Goal: Find specific page/section: Find specific page/section

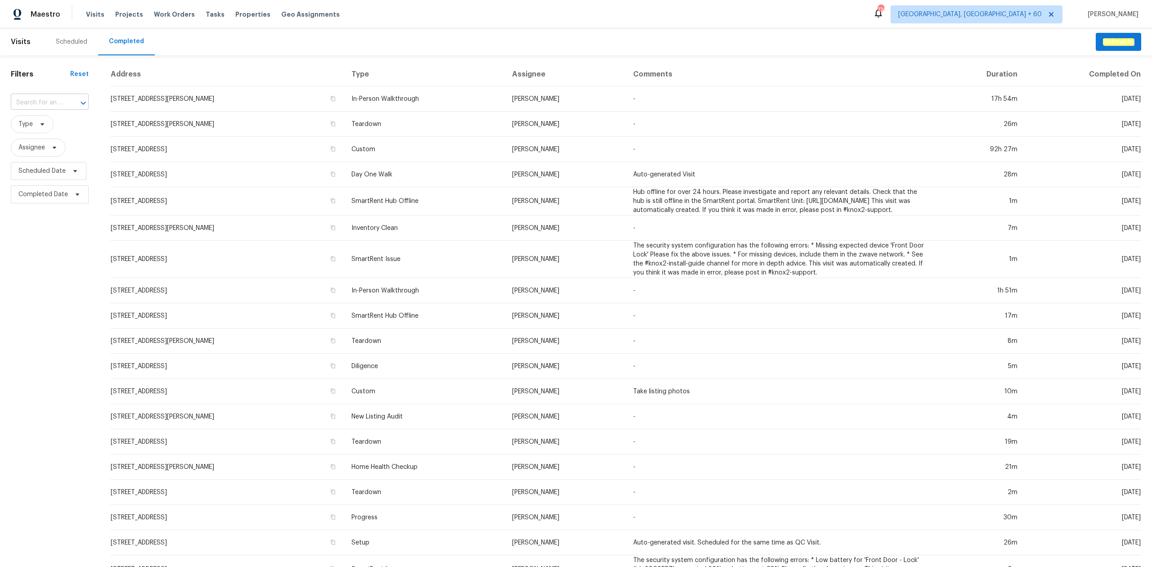
click at [41, 103] on input "text" at bounding box center [37, 103] width 53 height 14
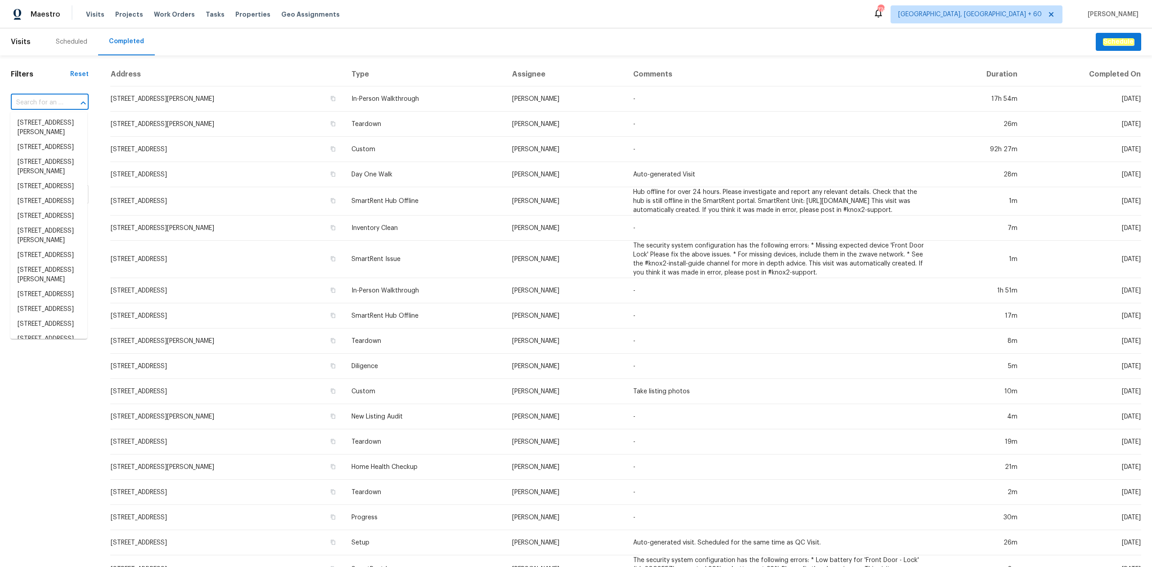
paste input "[STREET_ADDRESS]"
type input "[STREET_ADDRESS]"
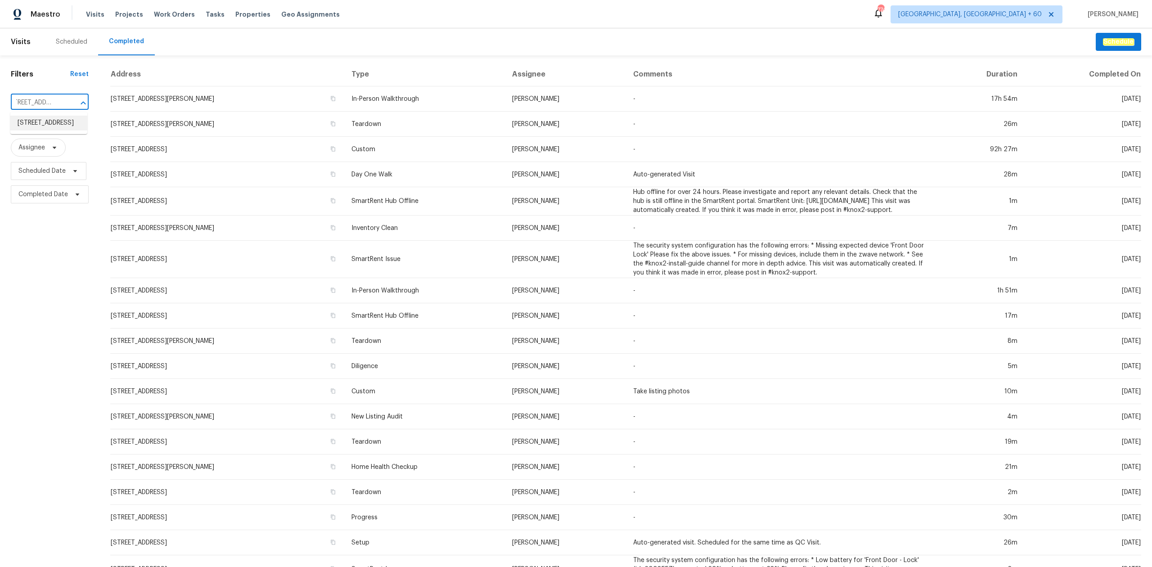
click at [41, 130] on li "[STREET_ADDRESS]" at bounding box center [48, 123] width 77 height 15
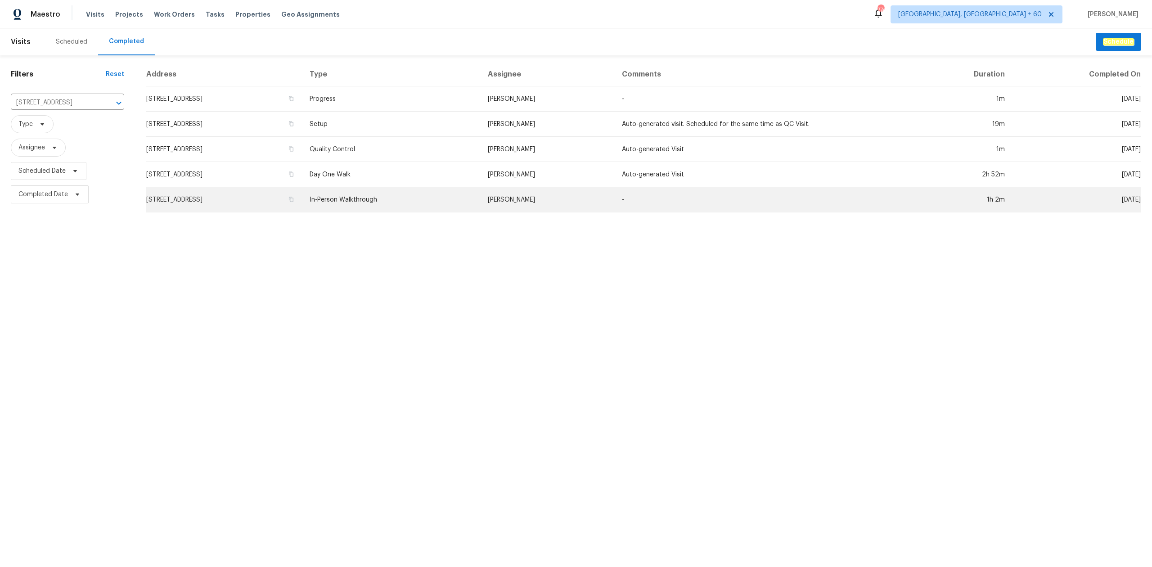
click at [275, 193] on td "[STREET_ADDRESS]" at bounding box center [224, 199] width 157 height 25
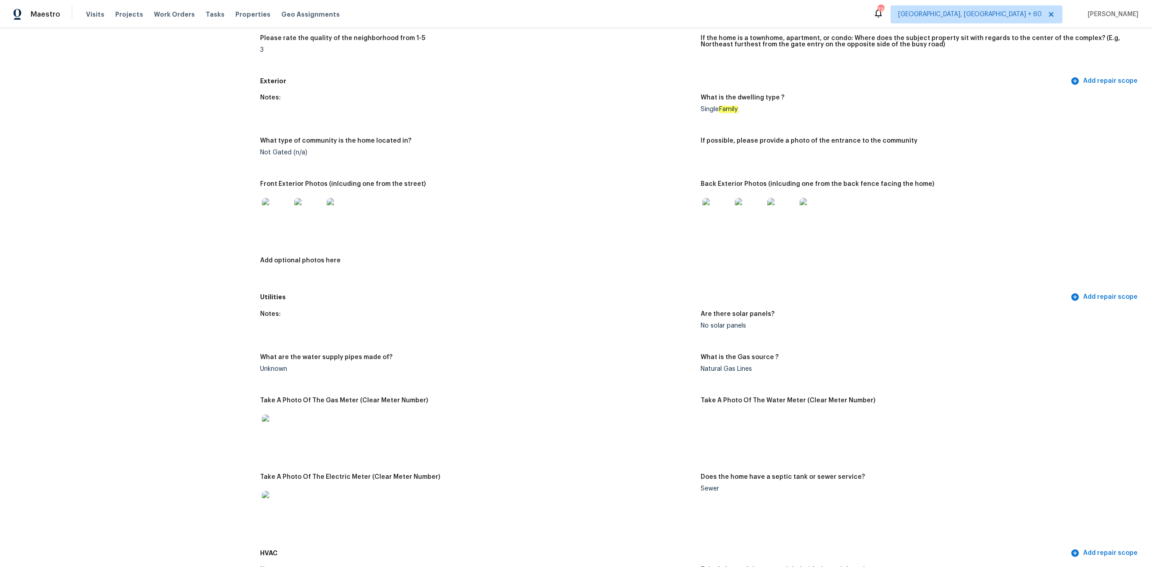
scroll to position [240, 0]
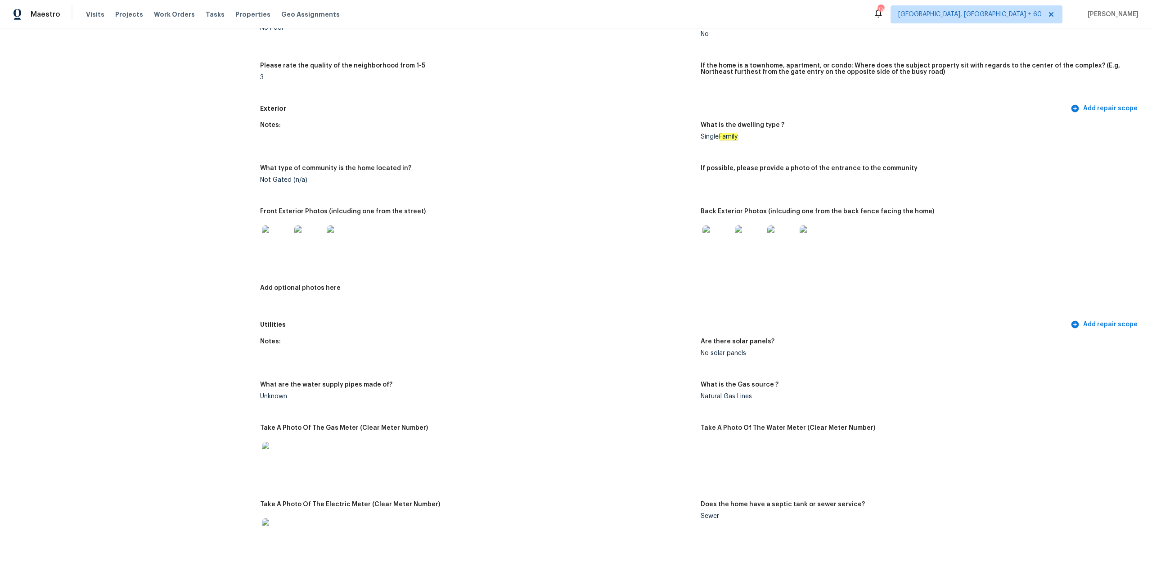
click at [277, 233] on img at bounding box center [276, 239] width 29 height 29
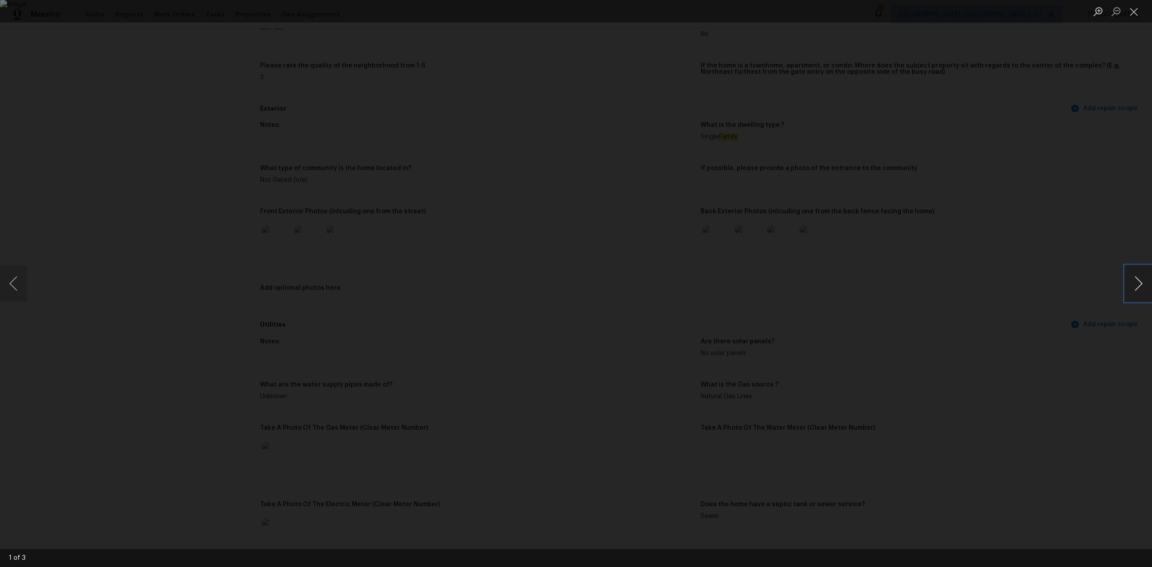
click at [1131, 282] on button "Next image" at bounding box center [1138, 283] width 27 height 36
click at [1135, 288] on button "Next image" at bounding box center [1138, 283] width 27 height 36
click at [1133, 290] on button "Next image" at bounding box center [1138, 283] width 27 height 36
click at [1132, 292] on button "Next image" at bounding box center [1138, 283] width 27 height 36
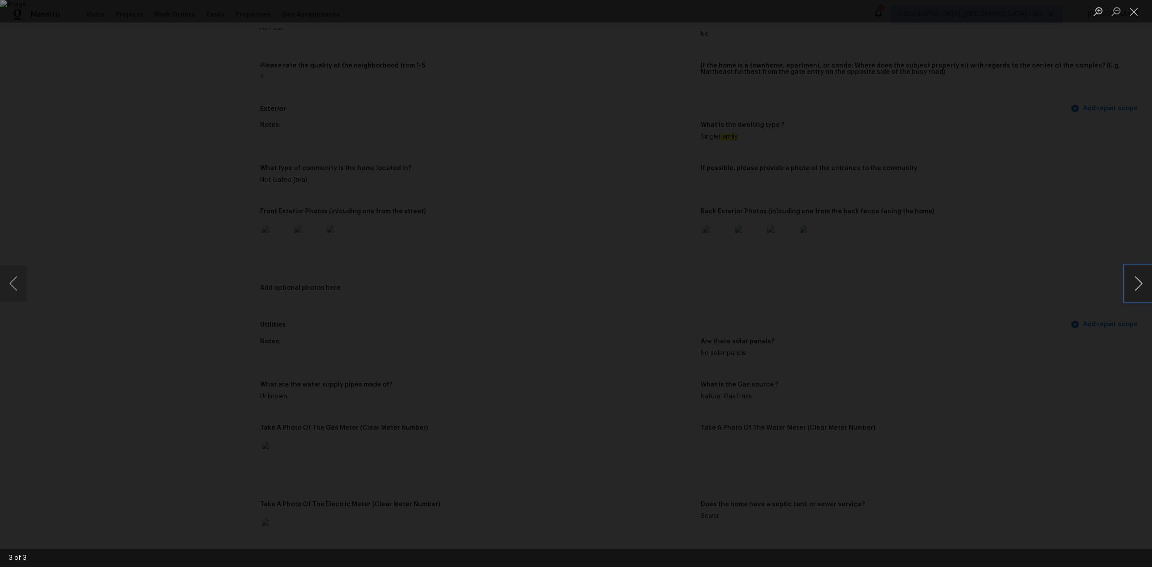
click at [1131, 294] on button "Next image" at bounding box center [1138, 283] width 27 height 36
drag, startPoint x: 1137, startPoint y: 12, endPoint x: 1136, endPoint y: 18, distance: 6.3
click at [1137, 13] on button "Close lightbox" at bounding box center [1134, 12] width 18 height 16
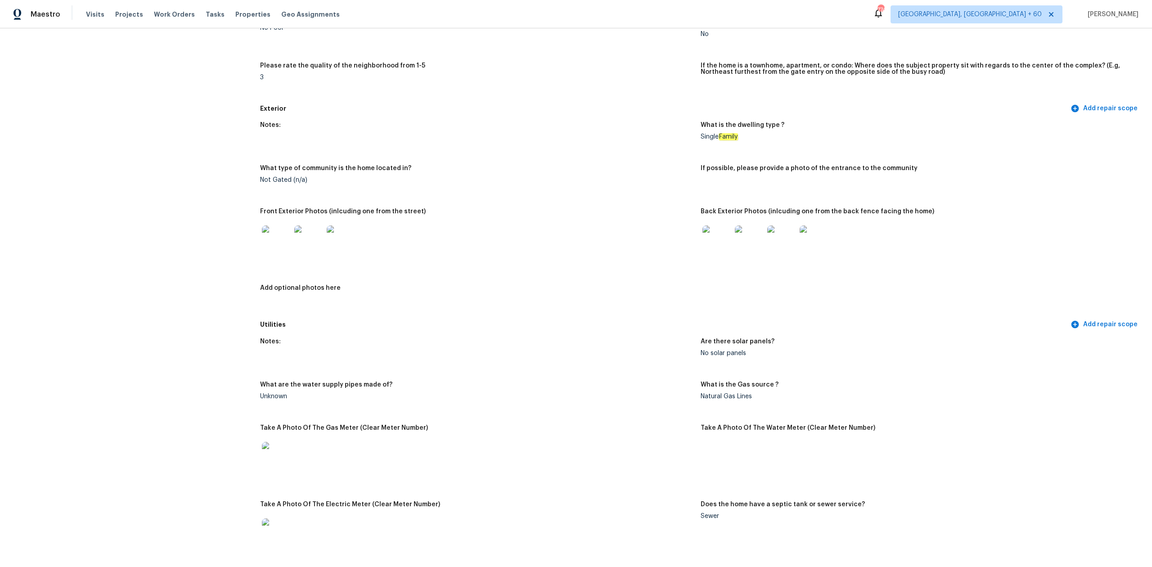
click at [724, 243] on img at bounding box center [716, 239] width 29 height 29
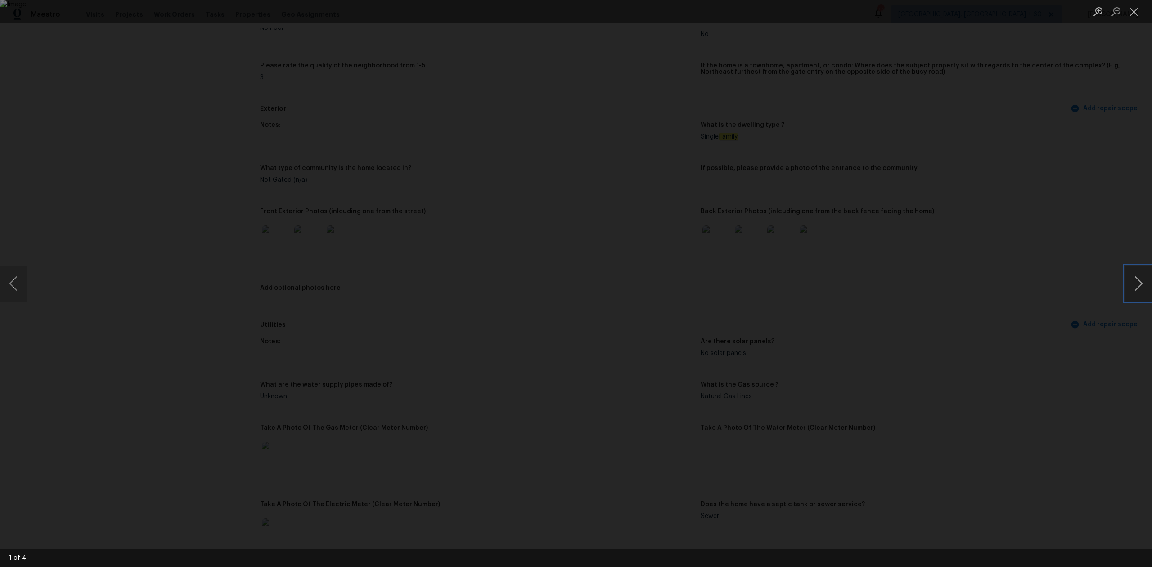
click at [1129, 283] on button "Next image" at bounding box center [1138, 283] width 27 height 36
click at [1130, 284] on button "Next image" at bounding box center [1138, 283] width 27 height 36
click at [24, 279] on button "Previous image" at bounding box center [13, 283] width 27 height 36
click at [1130, 18] on button "Close lightbox" at bounding box center [1134, 12] width 18 height 16
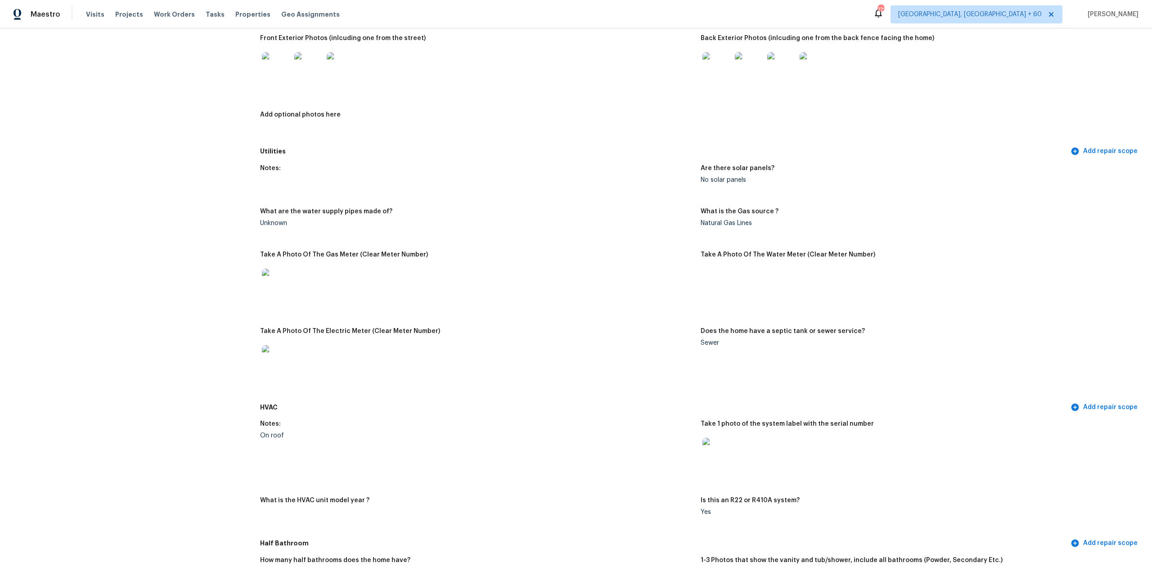
scroll to position [420, 0]
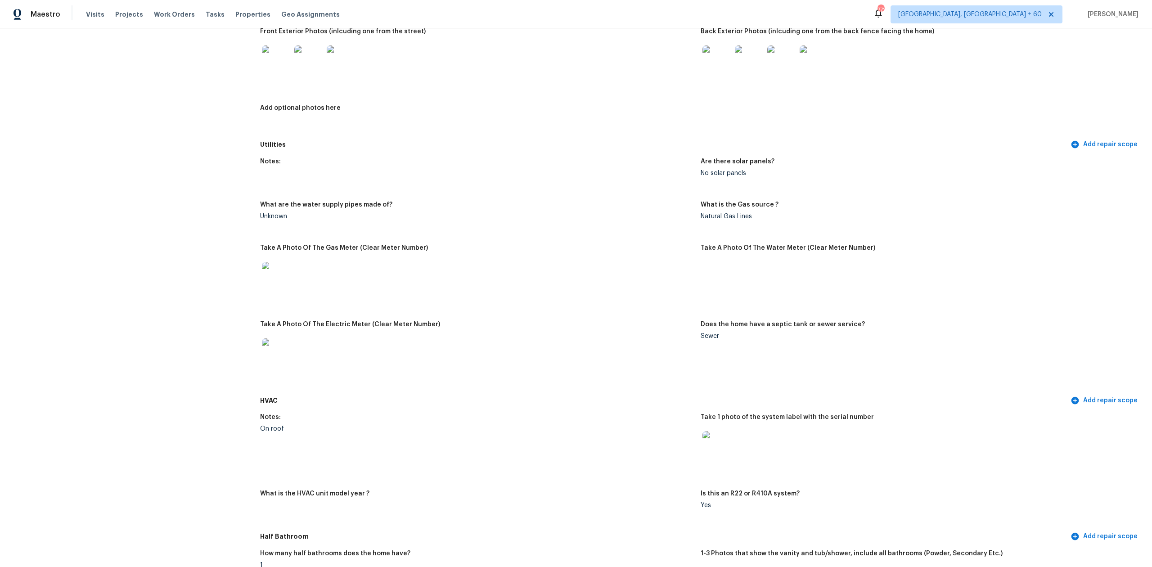
click at [276, 343] on img at bounding box center [276, 352] width 29 height 29
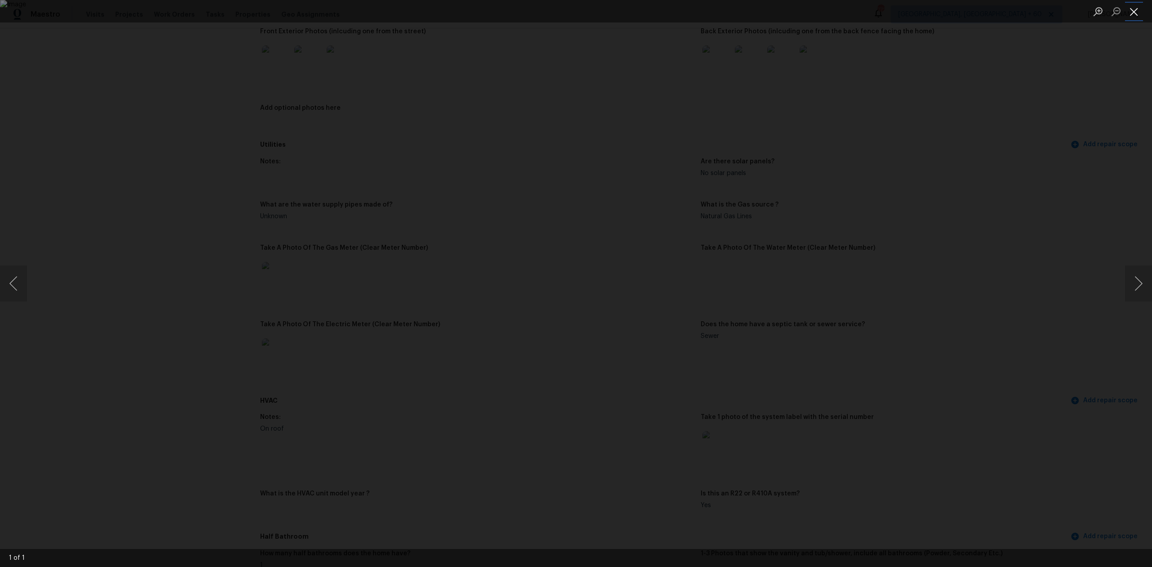
click at [1134, 13] on button "Close lightbox" at bounding box center [1134, 12] width 18 height 16
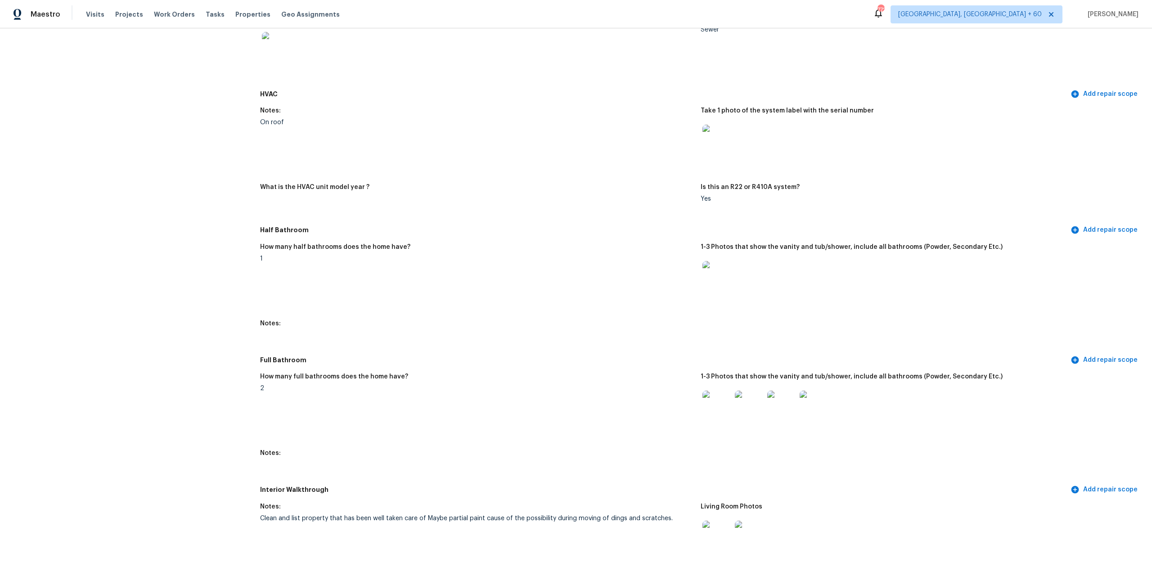
scroll to position [840, 0]
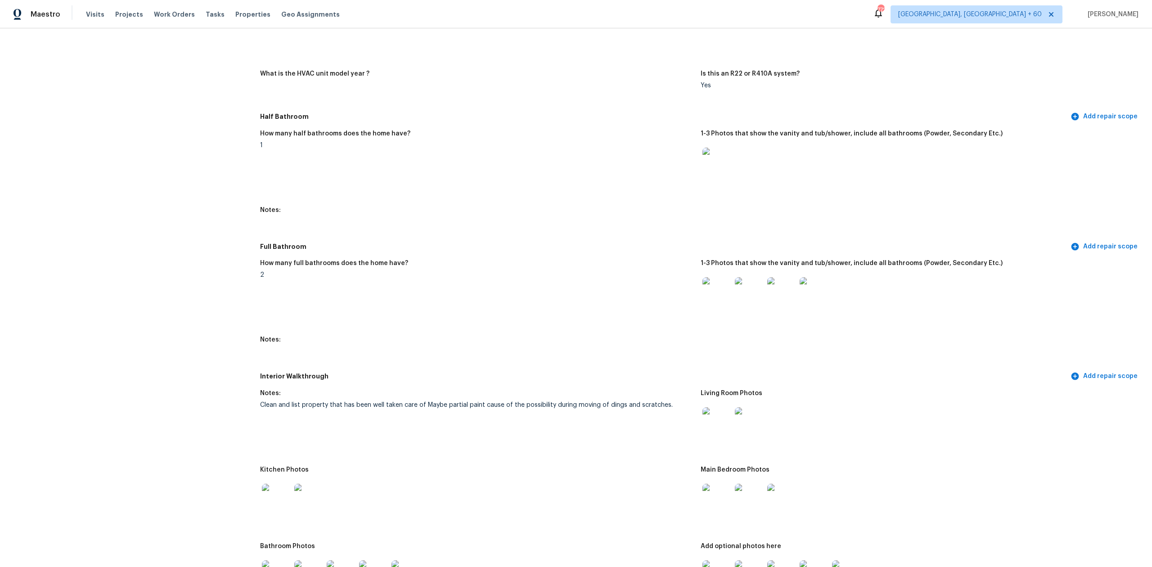
click at [712, 416] on img at bounding box center [716, 421] width 29 height 29
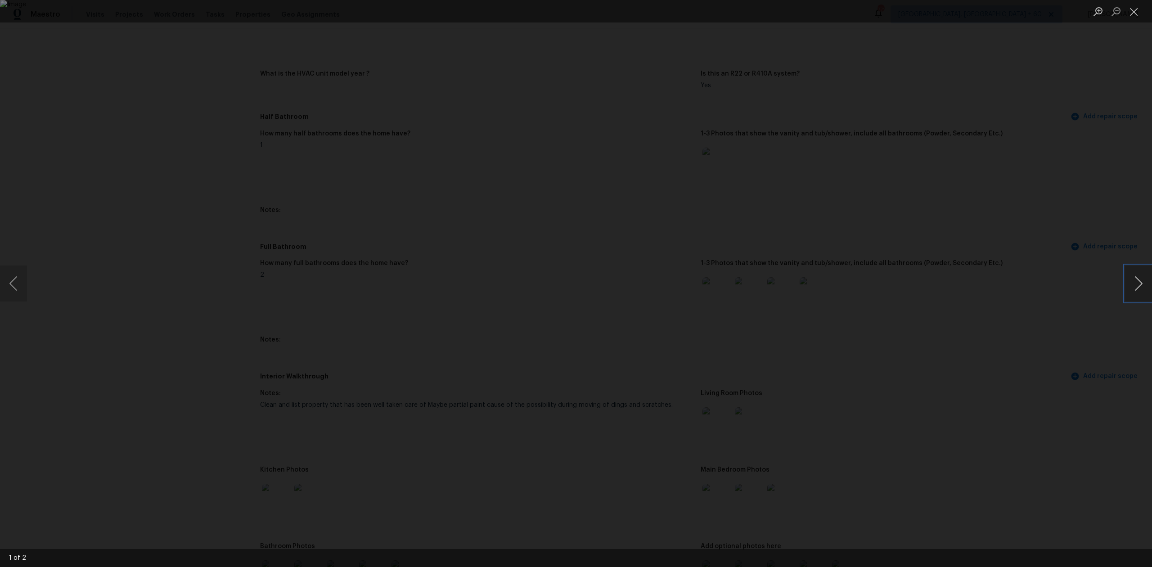
click at [1143, 288] on button "Next image" at bounding box center [1138, 283] width 27 height 36
click at [1134, 9] on button "Close lightbox" at bounding box center [1134, 12] width 18 height 16
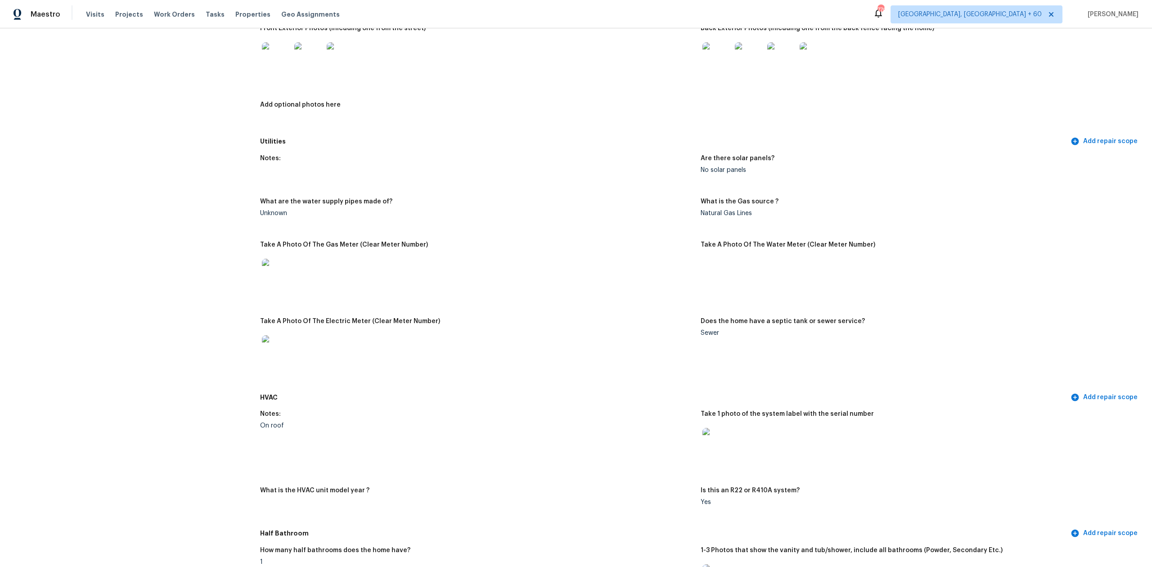
scroll to position [420, 0]
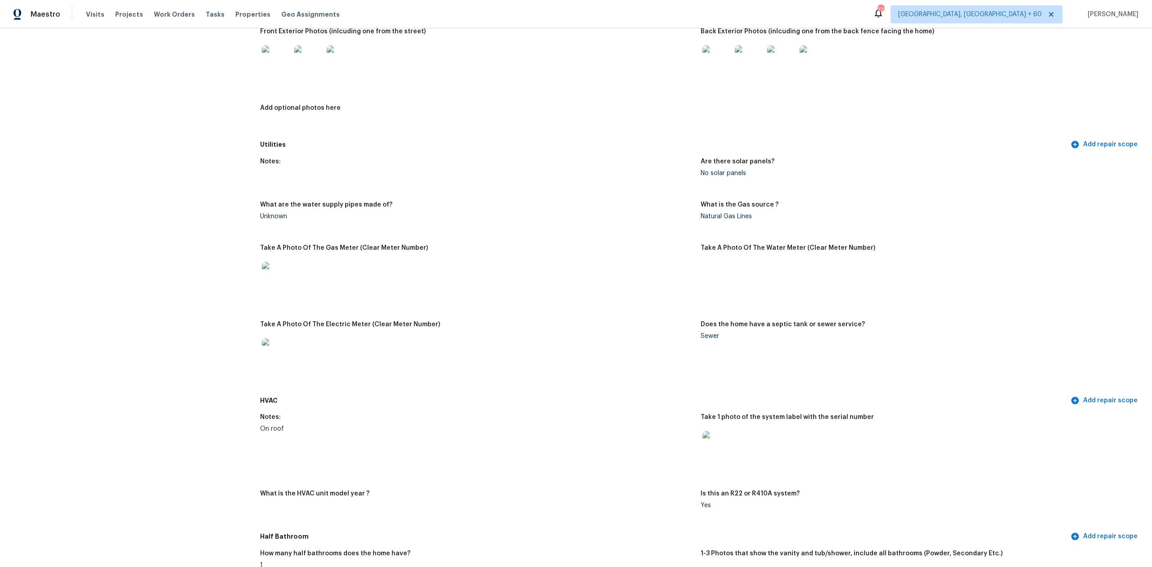
click at [706, 50] on img at bounding box center [716, 59] width 29 height 29
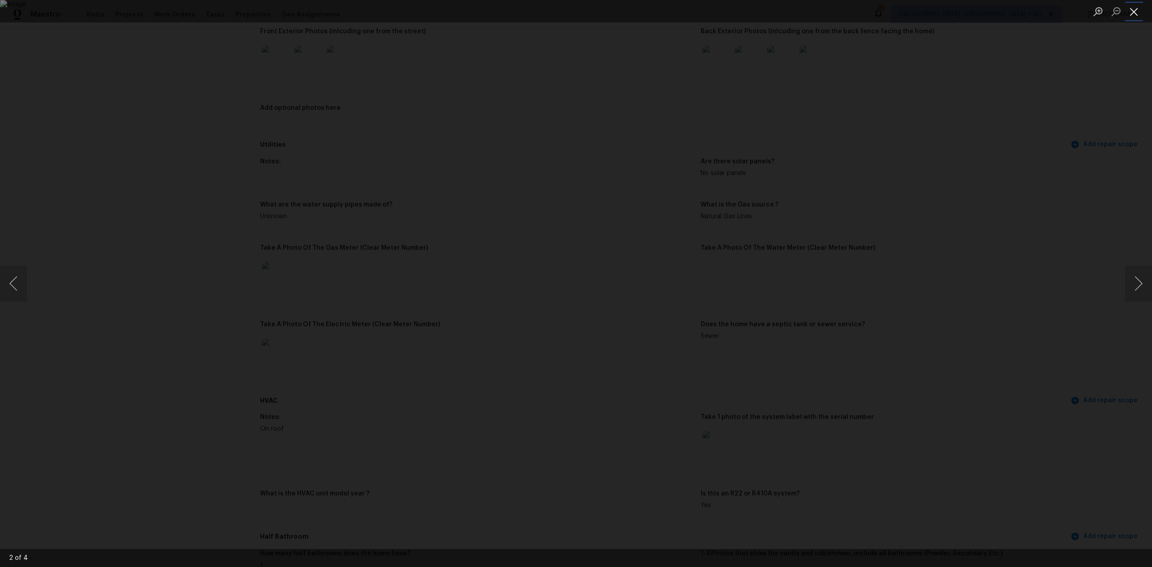
click at [1138, 13] on button "Close lightbox" at bounding box center [1134, 12] width 18 height 16
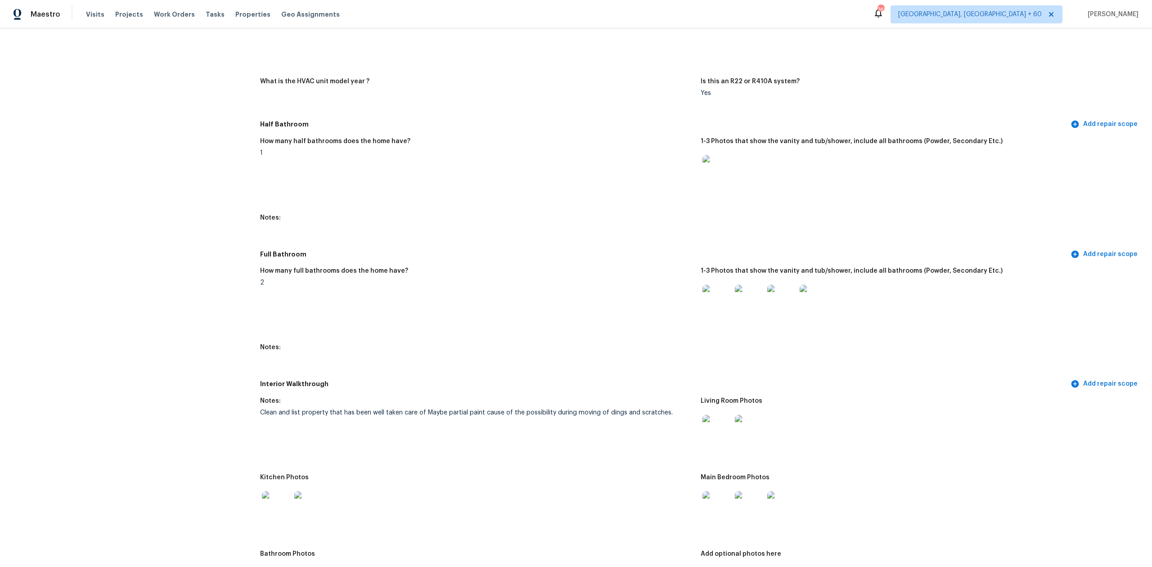
scroll to position [840, 0]
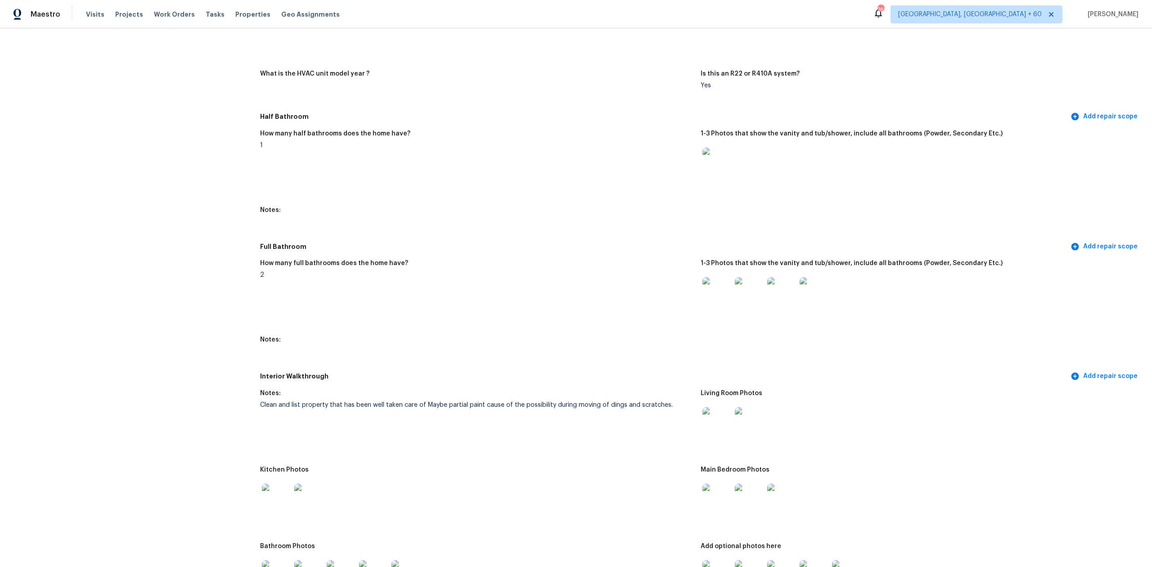
click at [718, 293] on img at bounding box center [716, 291] width 29 height 29
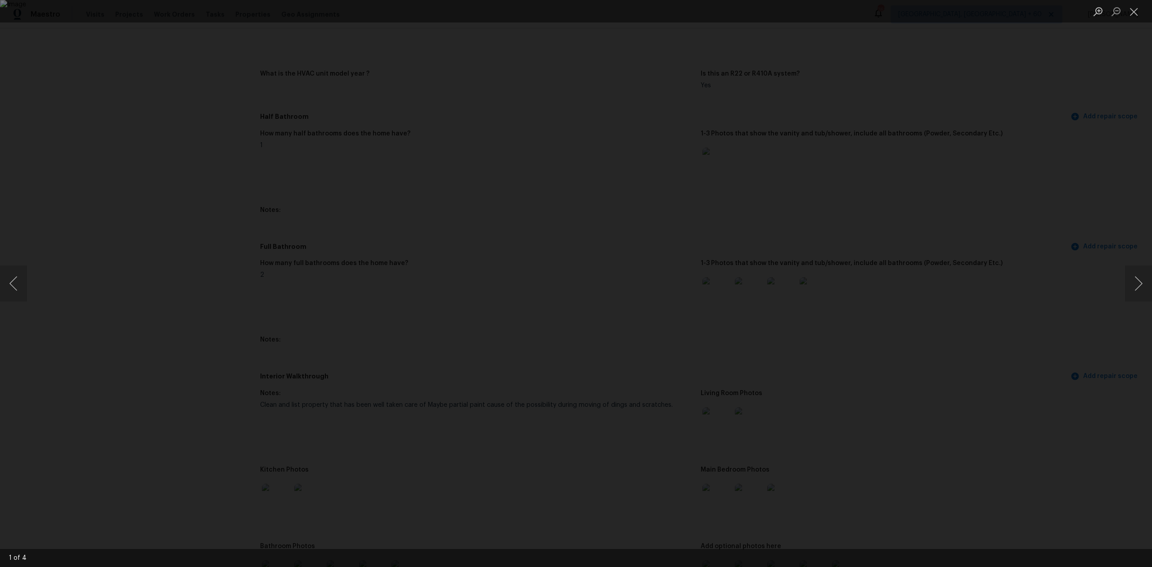
click at [1122, 276] on div "Lightbox" at bounding box center [576, 283] width 1152 height 567
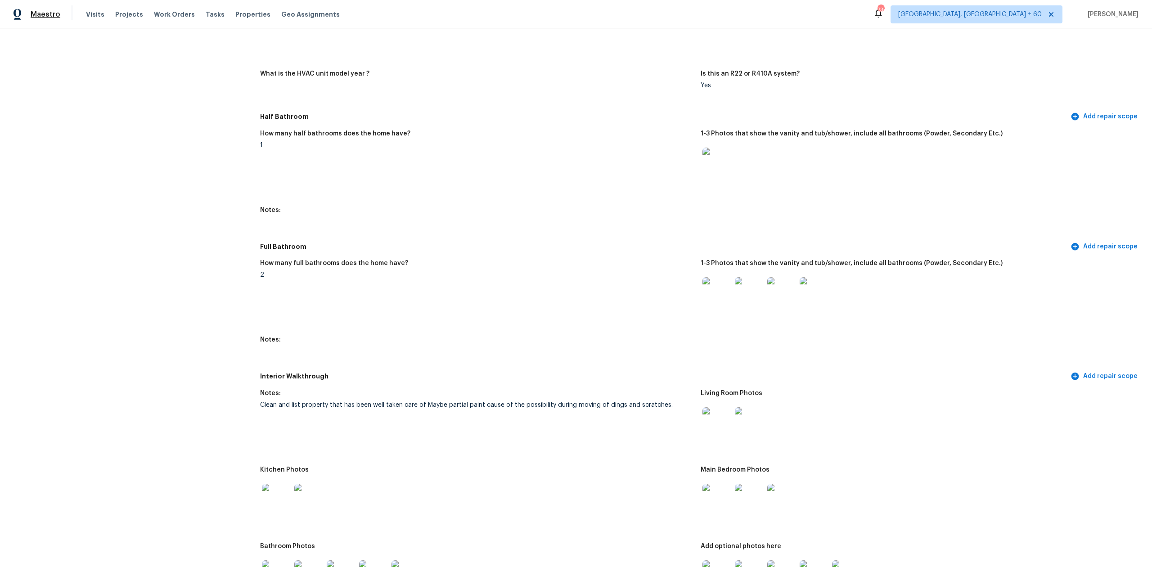
click at [37, 13] on span "Maestro" at bounding box center [46, 14] width 30 height 9
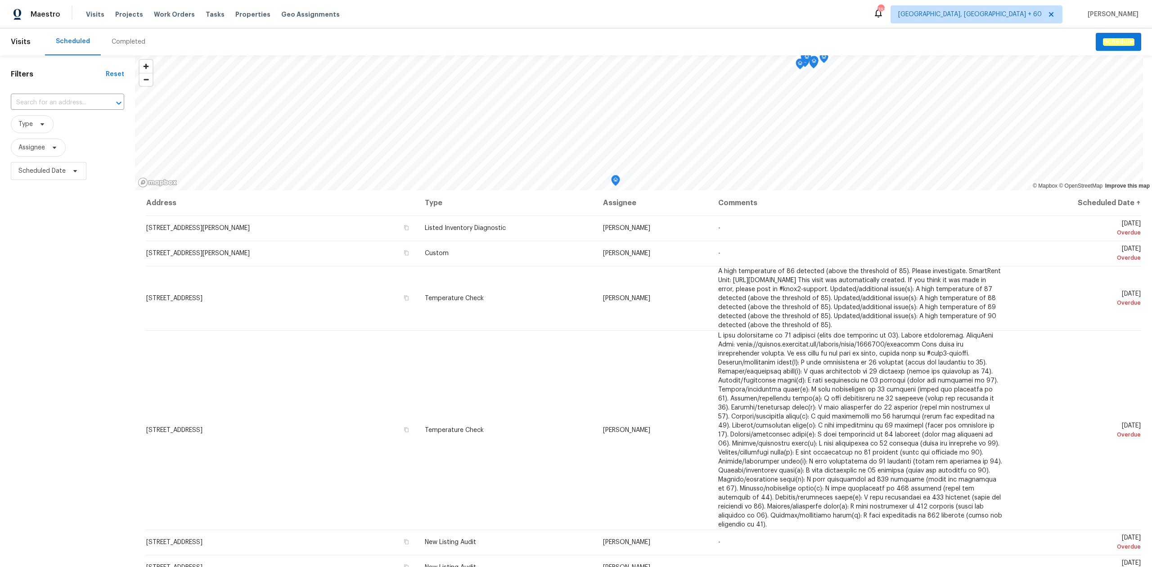
click at [127, 45] on div "Completed" at bounding box center [129, 41] width 34 height 9
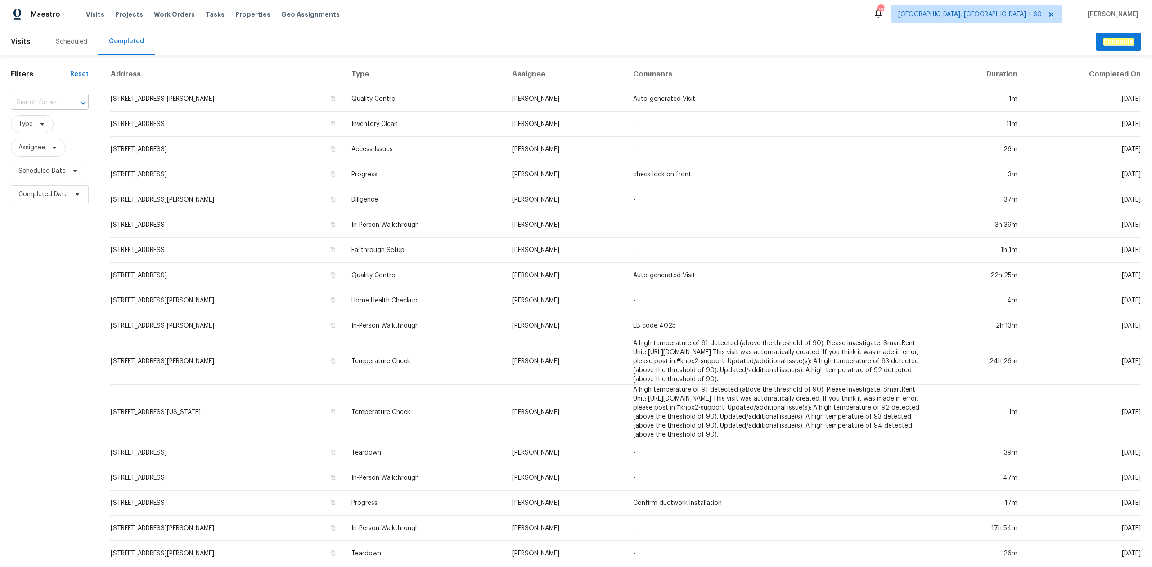
click at [70, 105] on div at bounding box center [76, 103] width 23 height 13
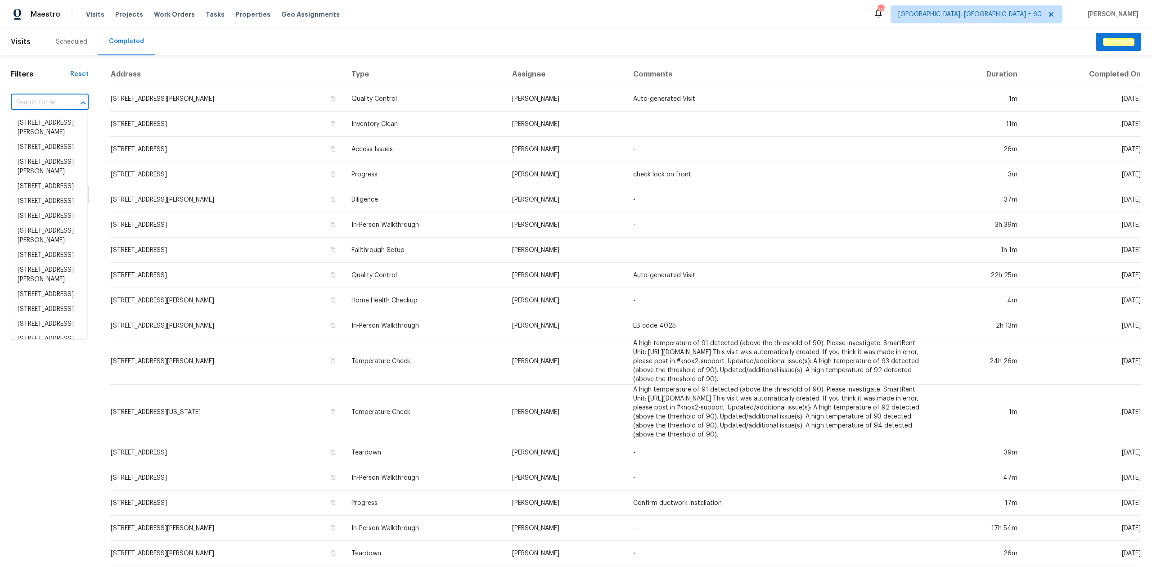
paste input "2016 E River Rd Unit 101, Tucson, AZ 85718"
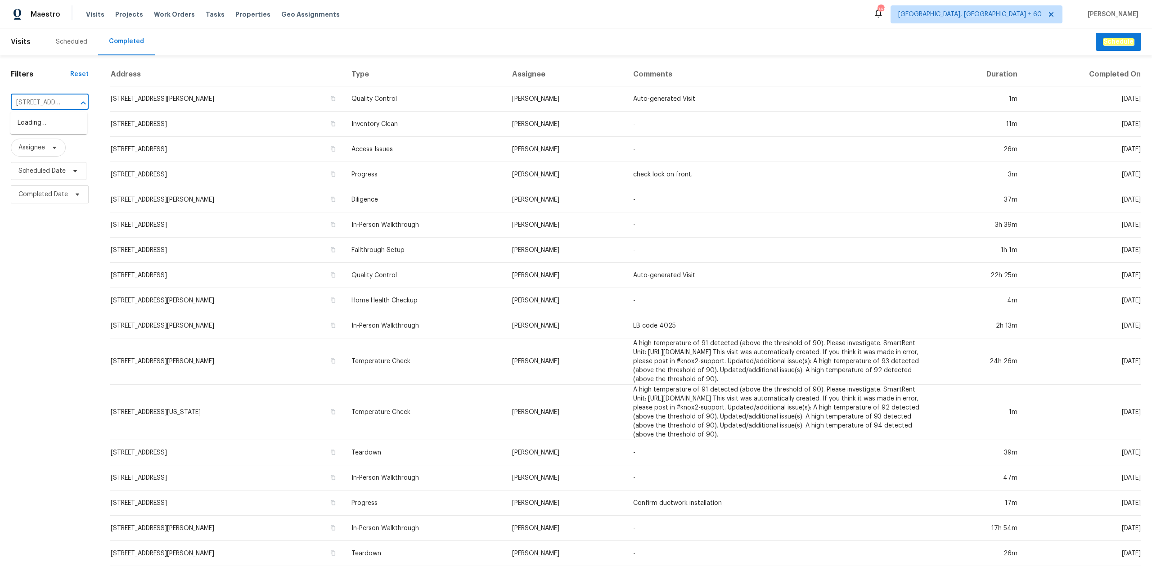
scroll to position [0, 78]
type input "2016 E River Rd"
click at [56, 145] on li "2016 E River Rd Unit 101, Tucson, AZ 85718" at bounding box center [48, 137] width 77 height 15
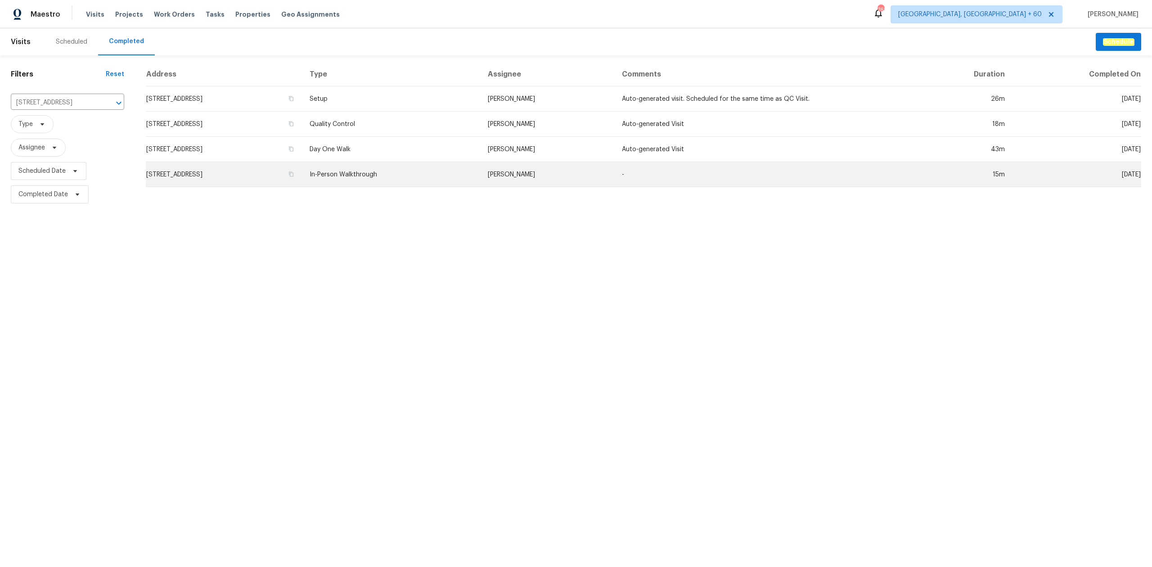
click at [481, 164] on td "In-Person Walkthrough" at bounding box center [391, 174] width 178 height 25
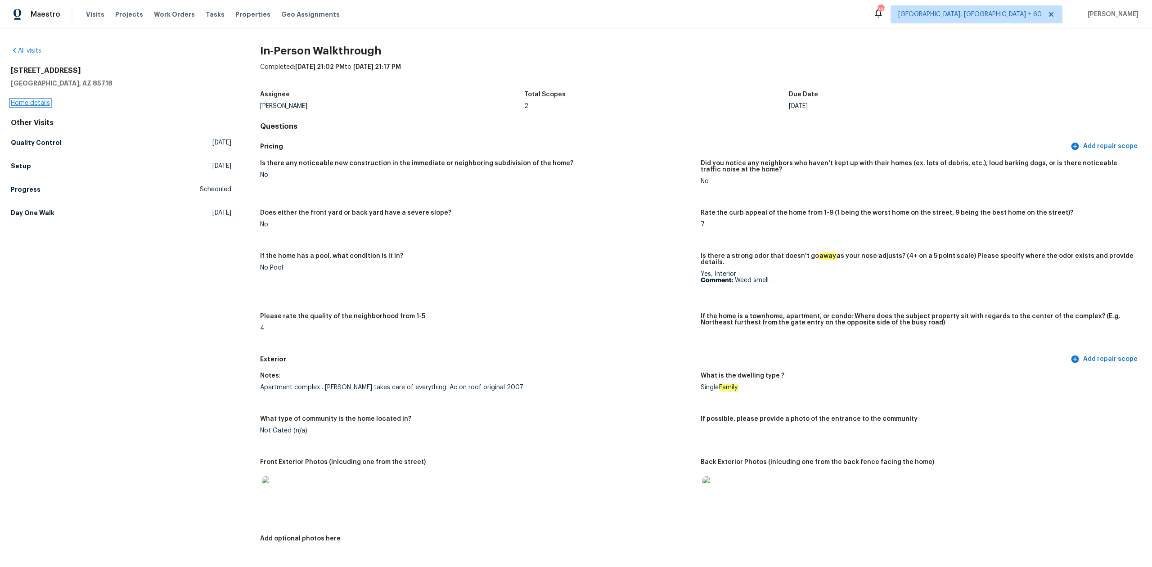
click at [22, 102] on link "Home details" at bounding box center [30, 103] width 39 height 6
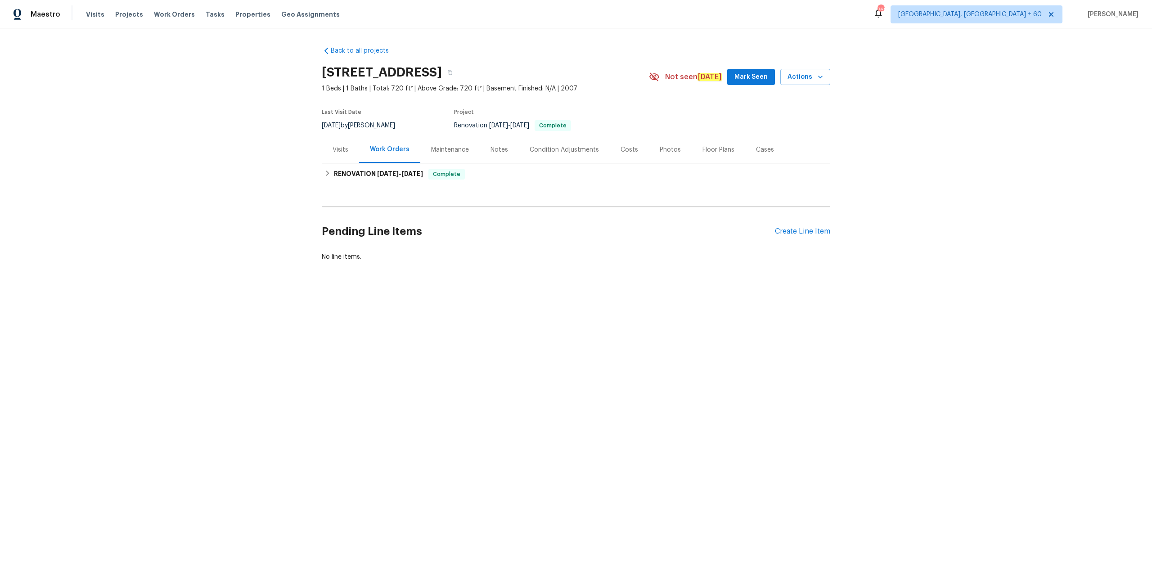
click at [660, 150] on div "Photos" at bounding box center [670, 149] width 21 height 9
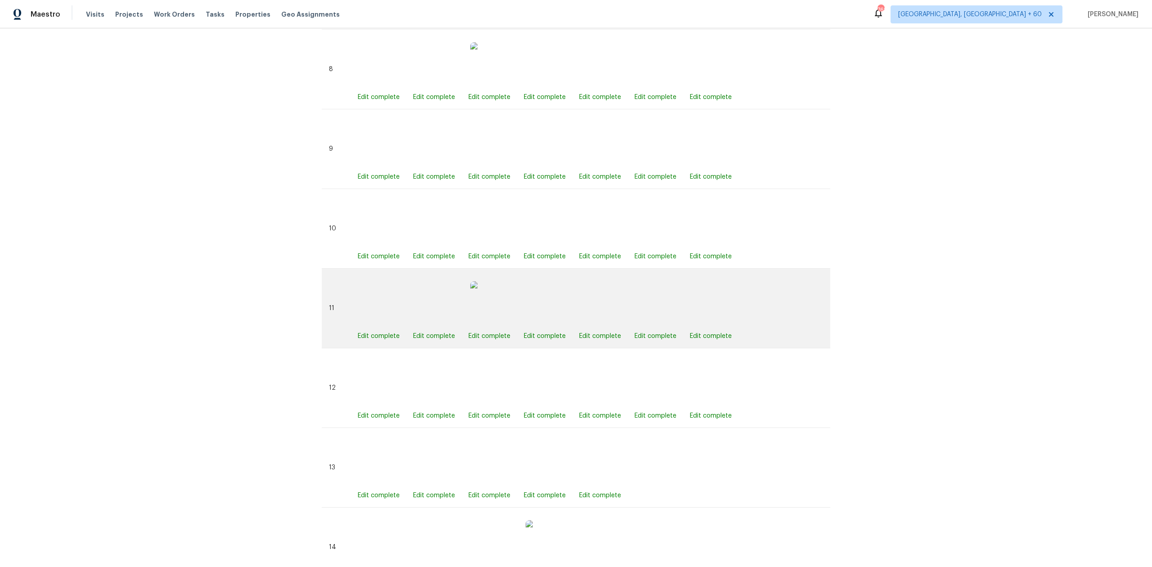
scroll to position [1185, 0]
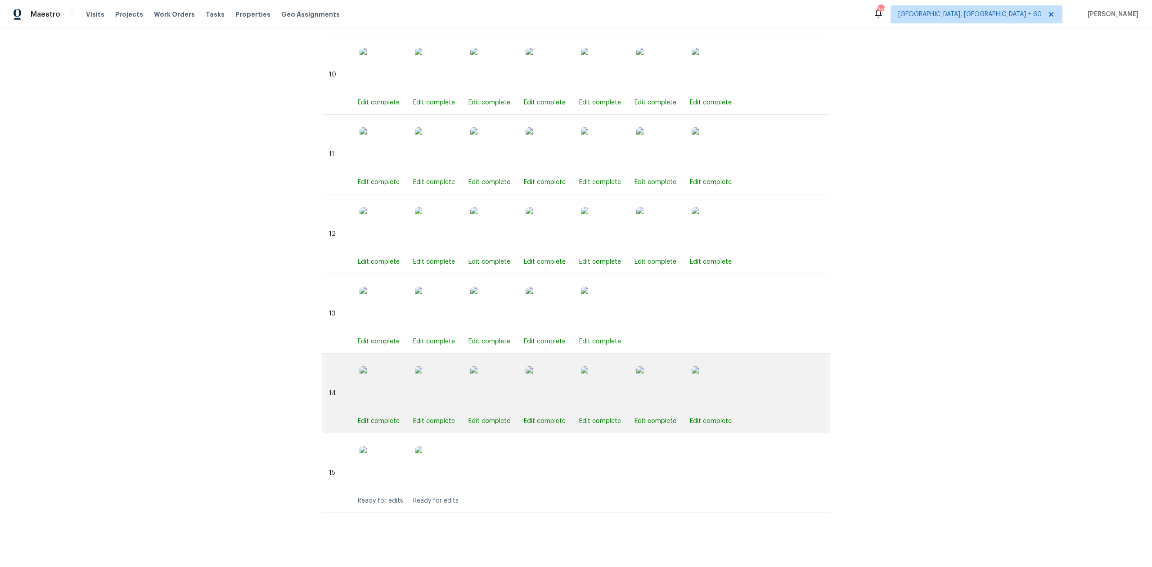
click at [699, 374] on img at bounding box center [714, 388] width 45 height 45
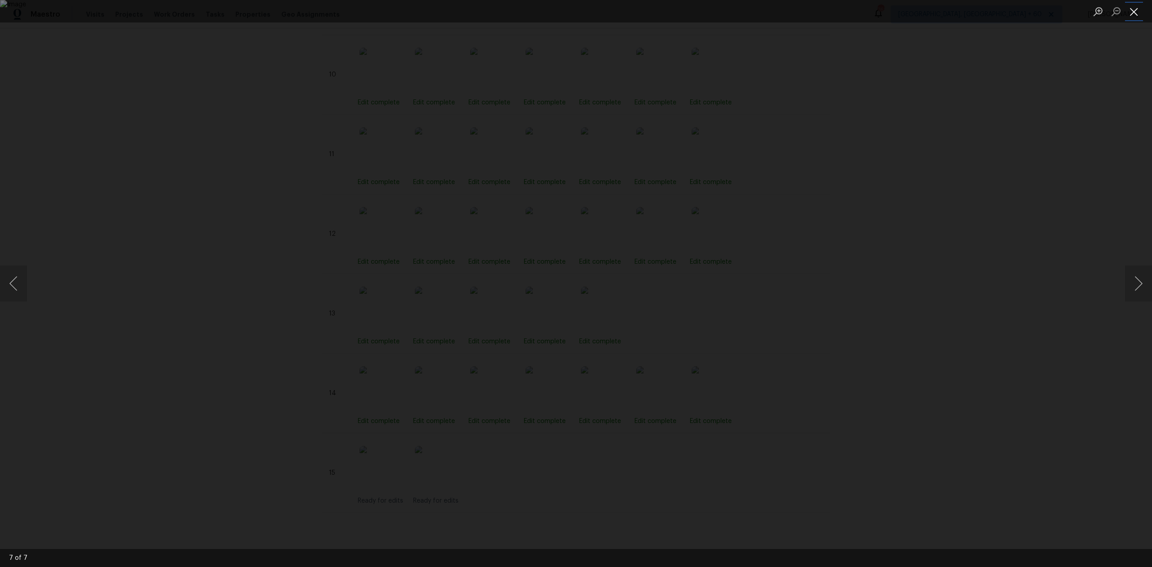
click at [1136, 15] on button "Close lightbox" at bounding box center [1134, 12] width 18 height 16
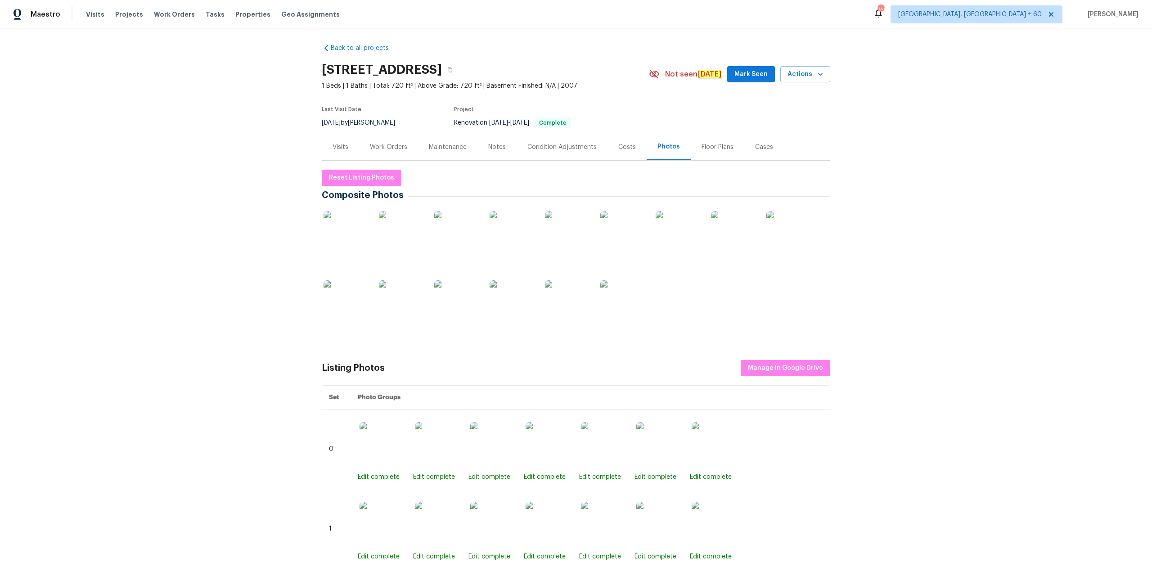
scroll to position [0, 0]
click at [611, 227] on img at bounding box center [622, 236] width 45 height 45
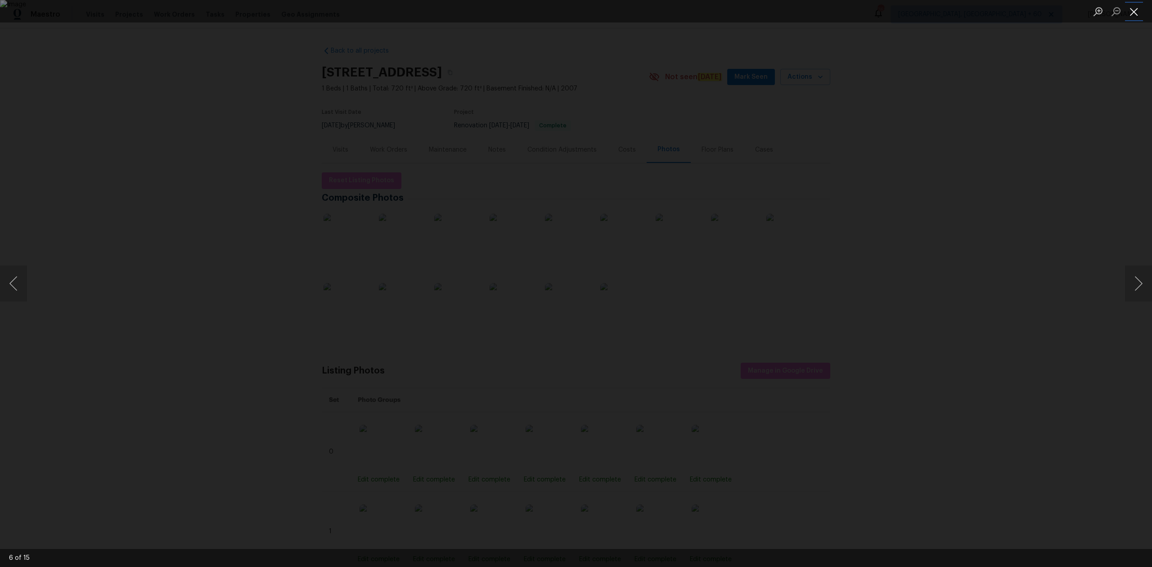
click at [1134, 16] on button "Close lightbox" at bounding box center [1134, 12] width 18 height 16
